Goal: Task Accomplishment & Management: Manage account settings

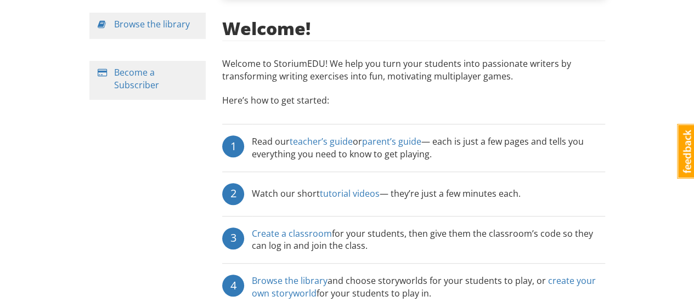
scroll to position [165, 0]
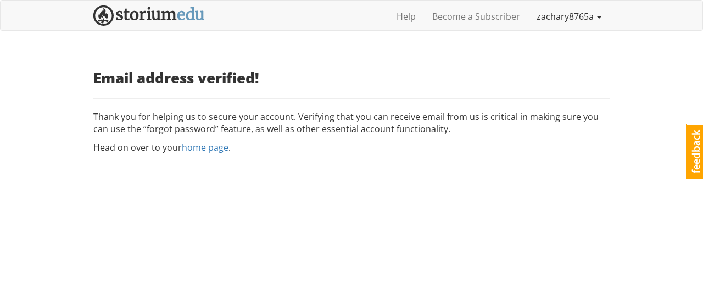
click at [569, 14] on link "zachary8765a" at bounding box center [568, 16] width 81 height 27
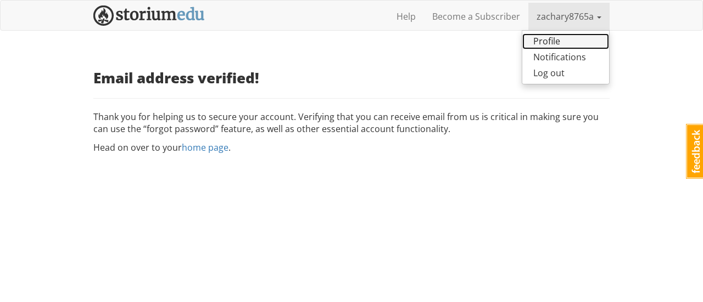
click at [558, 37] on link "Profile" at bounding box center [565, 41] width 87 height 16
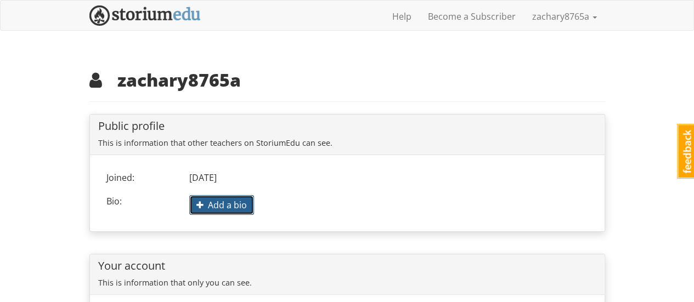
click at [203, 201] on span "Add a bio" at bounding box center [222, 205] width 50 height 12
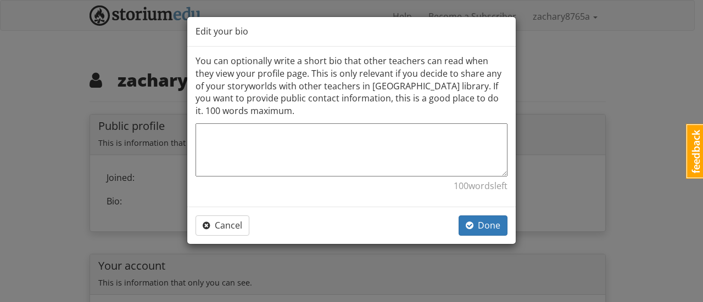
click at [288, 134] on textarea at bounding box center [351, 150] width 312 height 53
paste textarea "lorem://ips.dolorsita.con/Adipis_EliTse.doei temp inci：utlaboreet，dolore，magnaa…"
type textarea "lorem://ips.dolorsita.con/Adipis_EliTse.doei temp inci：utlaboreet，dolore，magnaa…"
type textarea "x"
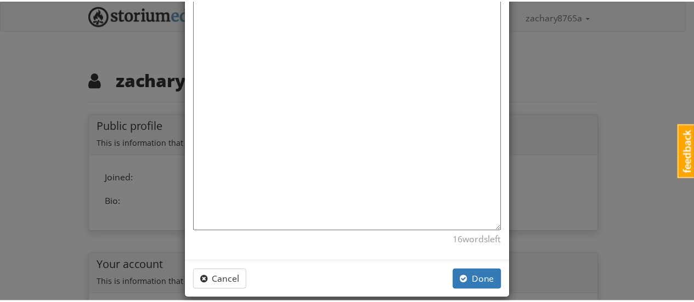
scroll to position [1763, 0]
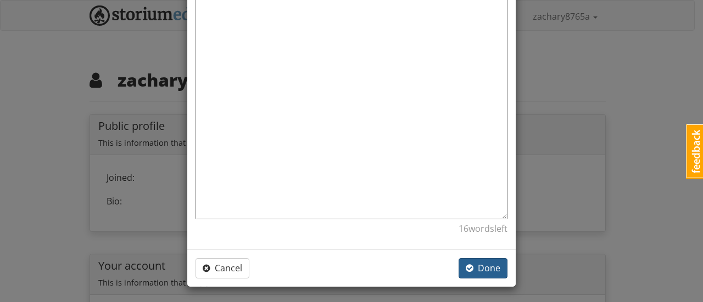
type textarea "lorem://ips.dolorsita.con/Adipis_EliTse.doei temp inci：utlaboreet，dolore，magnaa…"
click at [465, 262] on span "button" at bounding box center [469, 268] width 8 height 12
type textarea "x"
